Goal: Task Accomplishment & Management: Manage account settings

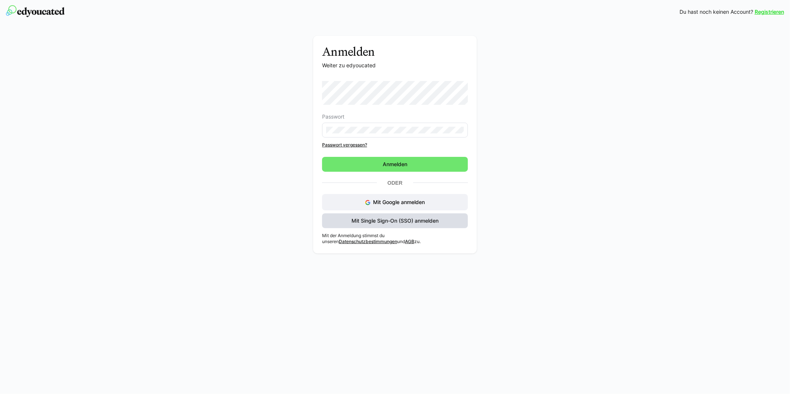
click at [403, 221] on span "Mit Single Sign-On (SSO) anmelden" at bounding box center [394, 220] width 89 height 7
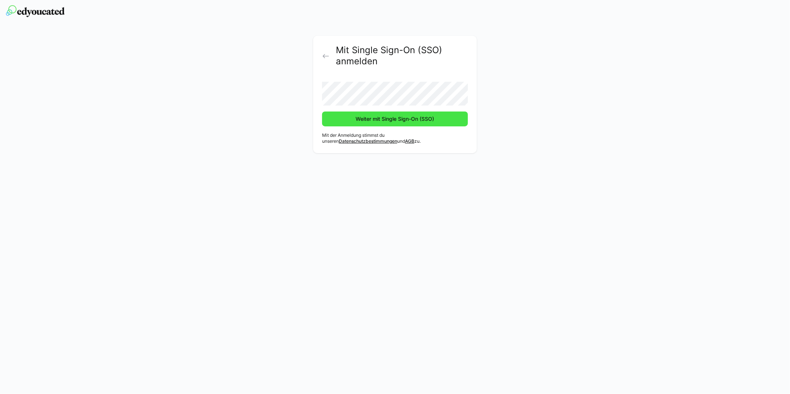
click at [374, 120] on span "Weiter mit Single Sign-On (SSO)" at bounding box center [395, 118] width 81 height 7
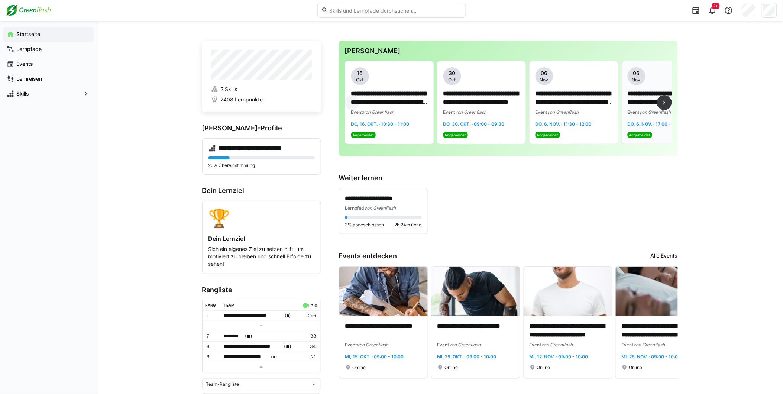
click at [656, 107] on div "**********" at bounding box center [666, 103] width 77 height 26
click at [667, 102] on eds-icon at bounding box center [664, 102] width 7 height 7
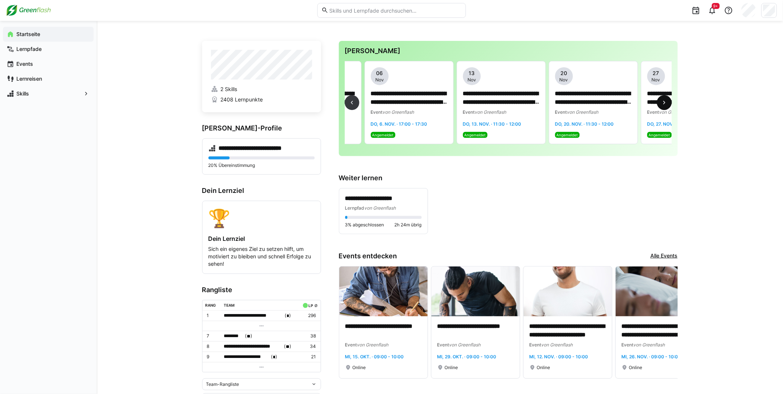
scroll to position [0, 277]
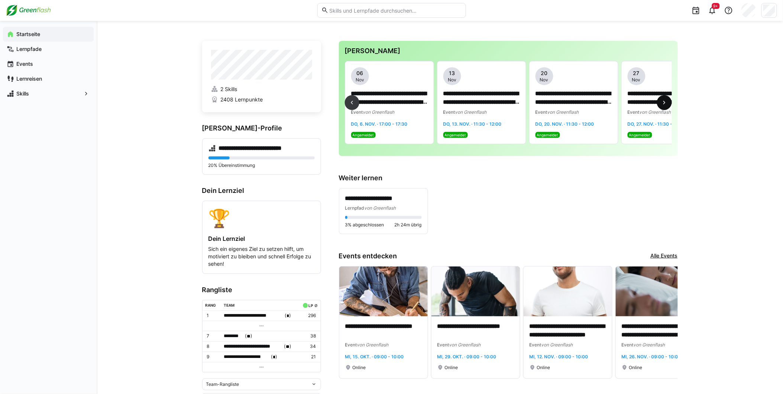
click at [663, 105] on eds-icon at bounding box center [664, 102] width 7 height 7
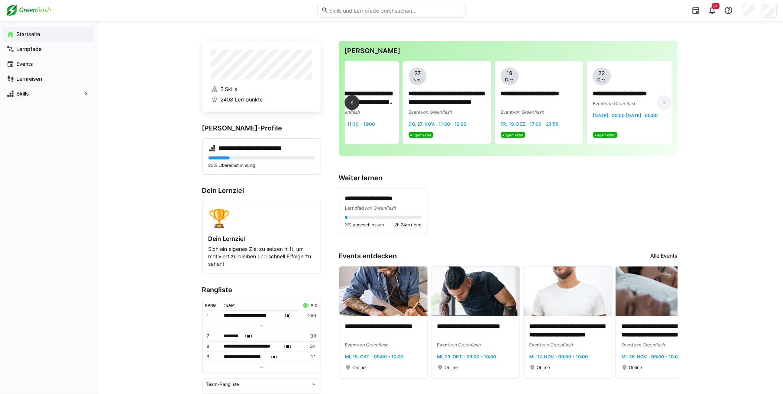
scroll to position [0, 500]
